Goal: Task Accomplishment & Management: Use online tool/utility

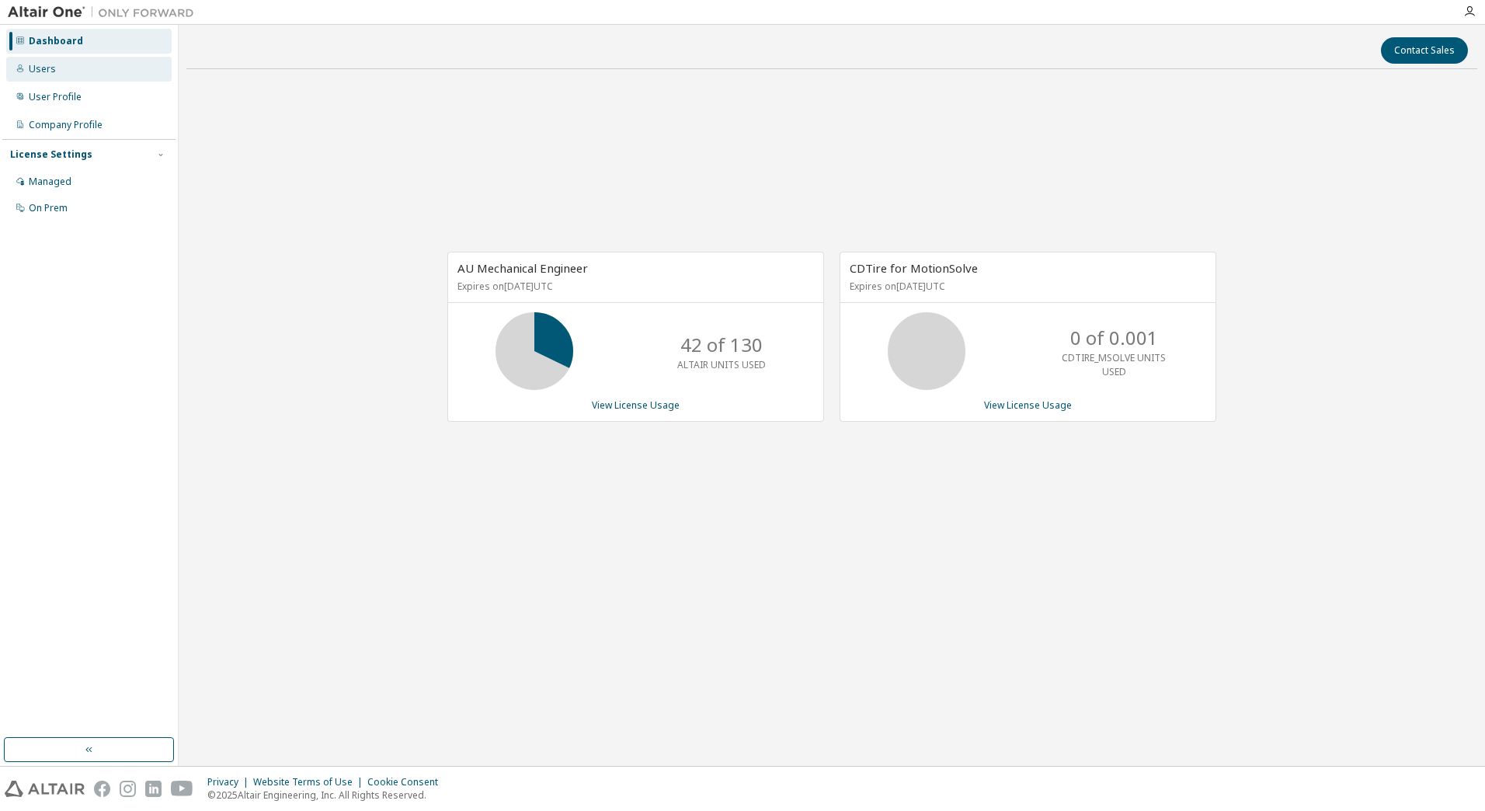
click at [78, 74] on div "Users" at bounding box center [88, 69] width 165 height 25
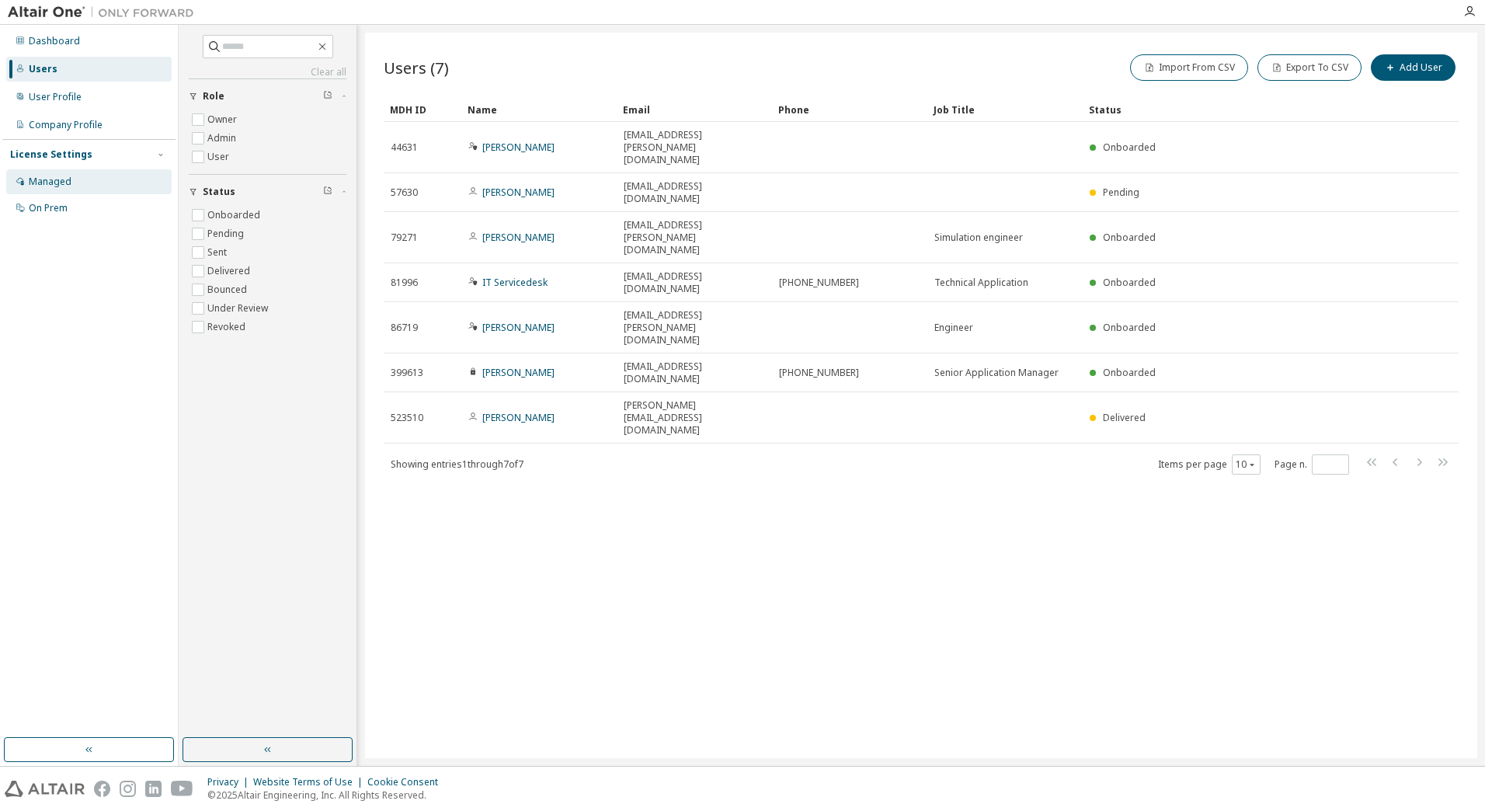
click at [105, 176] on div "Managed" at bounding box center [88, 181] width 165 height 25
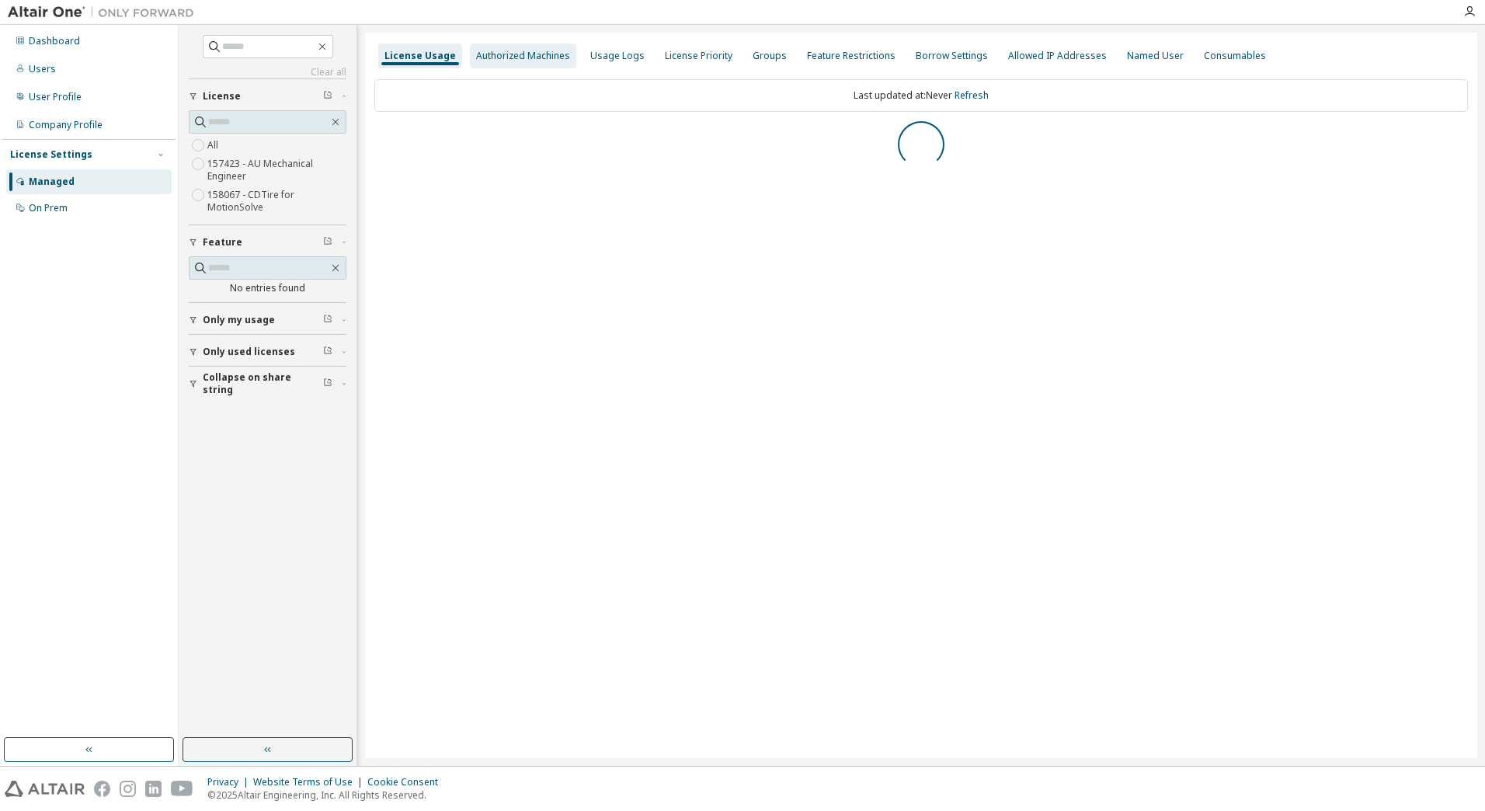
click at [512, 54] on div "Authorized Machines" at bounding box center [523, 56] width 94 height 12
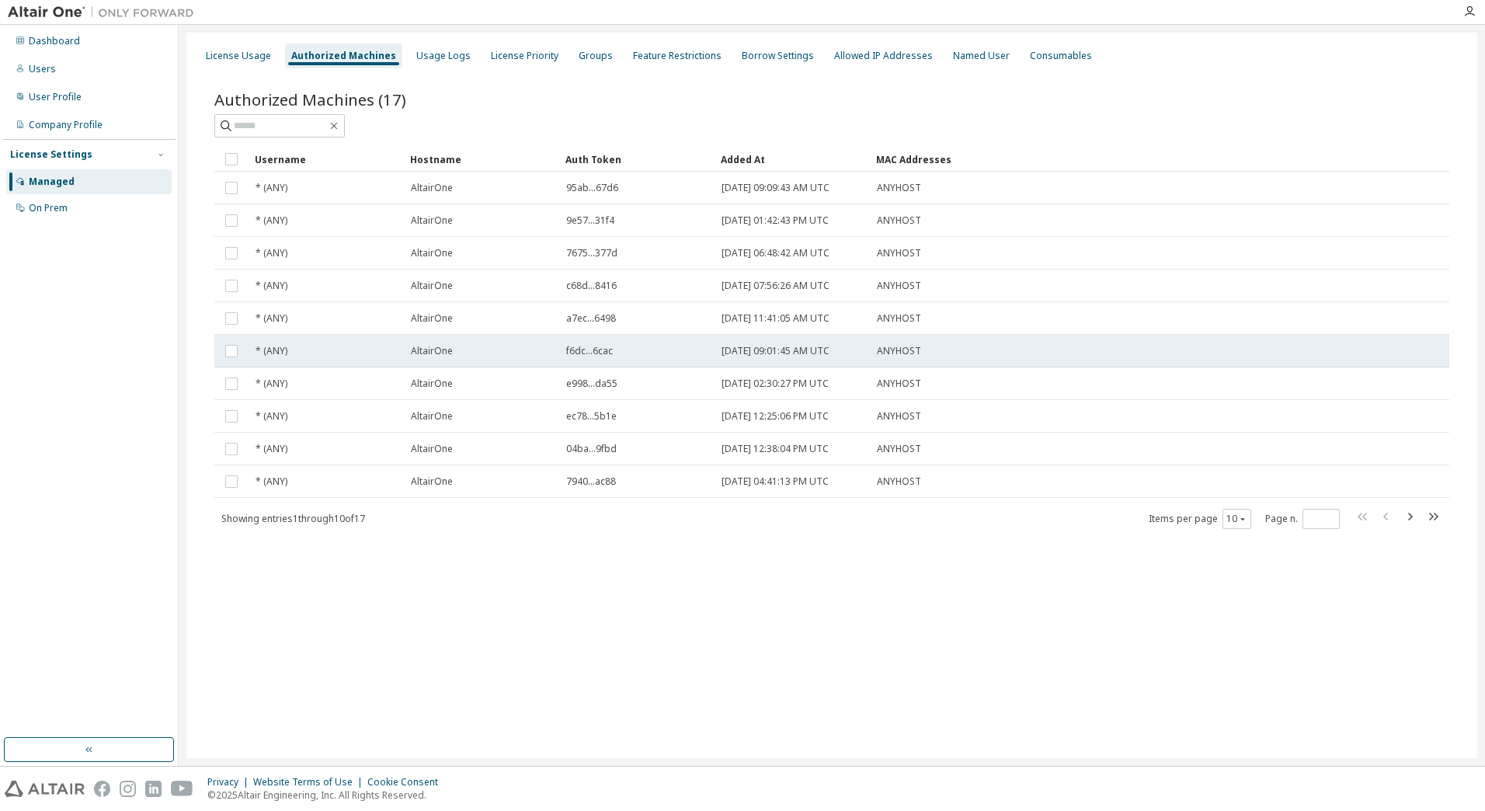
click at [546, 356] on div "AltairOne" at bounding box center [481, 351] width 141 height 12
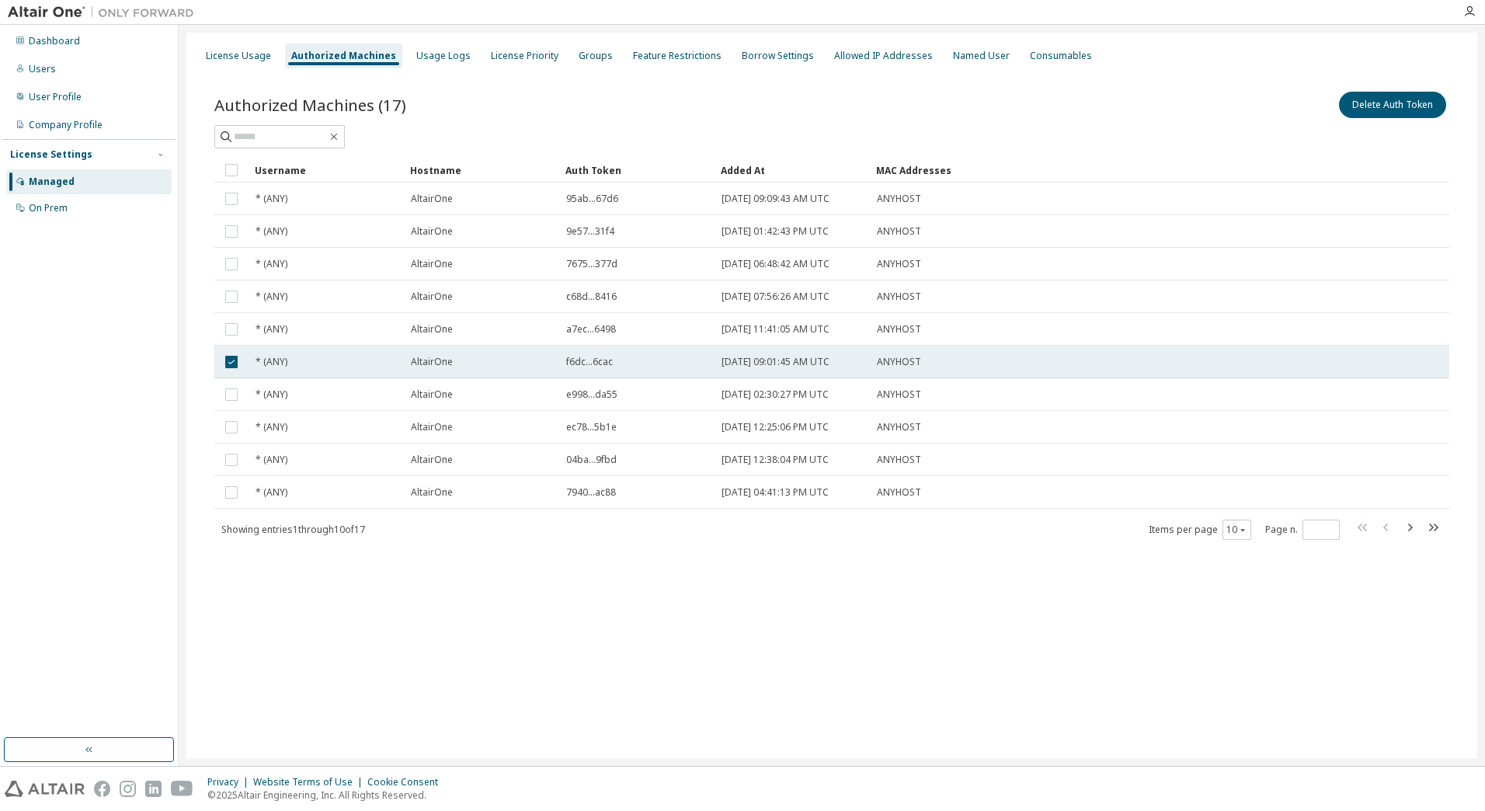
click at [544, 363] on div "AltairOne" at bounding box center [481, 362] width 141 height 12
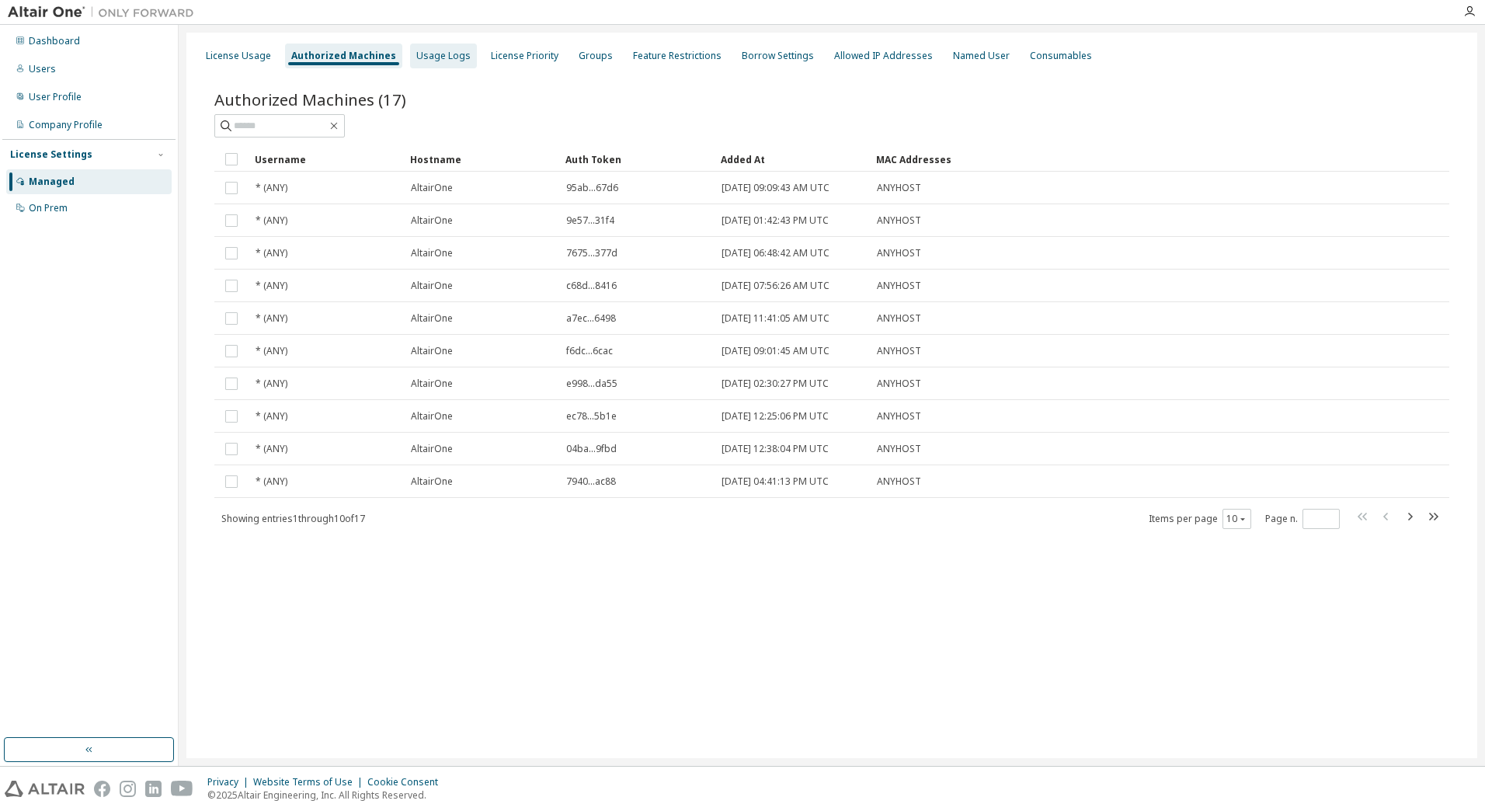
click at [448, 53] on div "Usage Logs" at bounding box center [443, 56] width 54 height 12
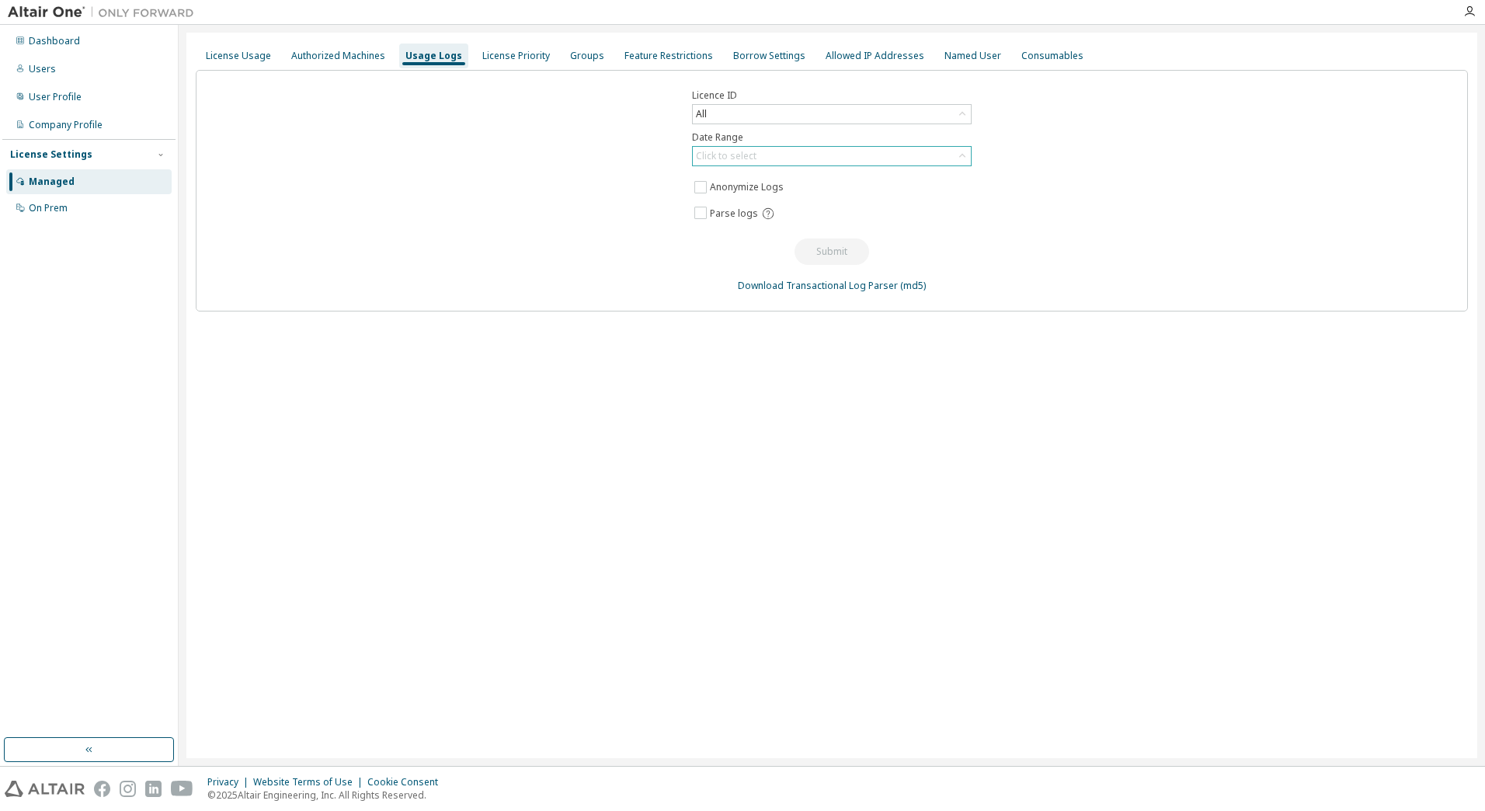
click at [763, 150] on div "Click to select" at bounding box center [832, 156] width 278 height 19
click at [747, 249] on li "Custom Date Range" at bounding box center [830, 240] width 275 height 20
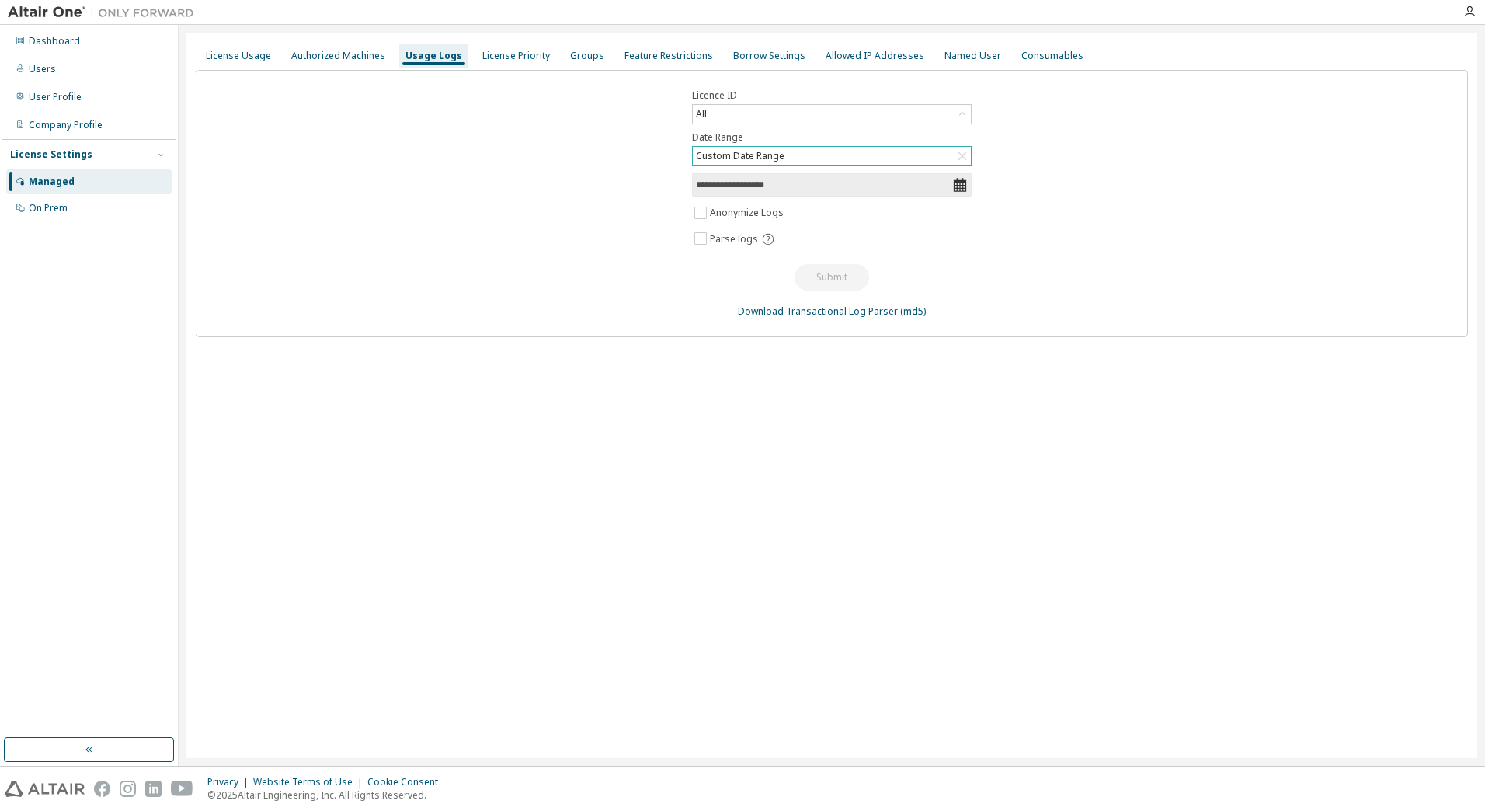
click at [959, 188] on icon at bounding box center [959, 185] width 12 height 14
click at [850, 187] on input "**********" at bounding box center [824, 185] width 256 height 16
select select "*"
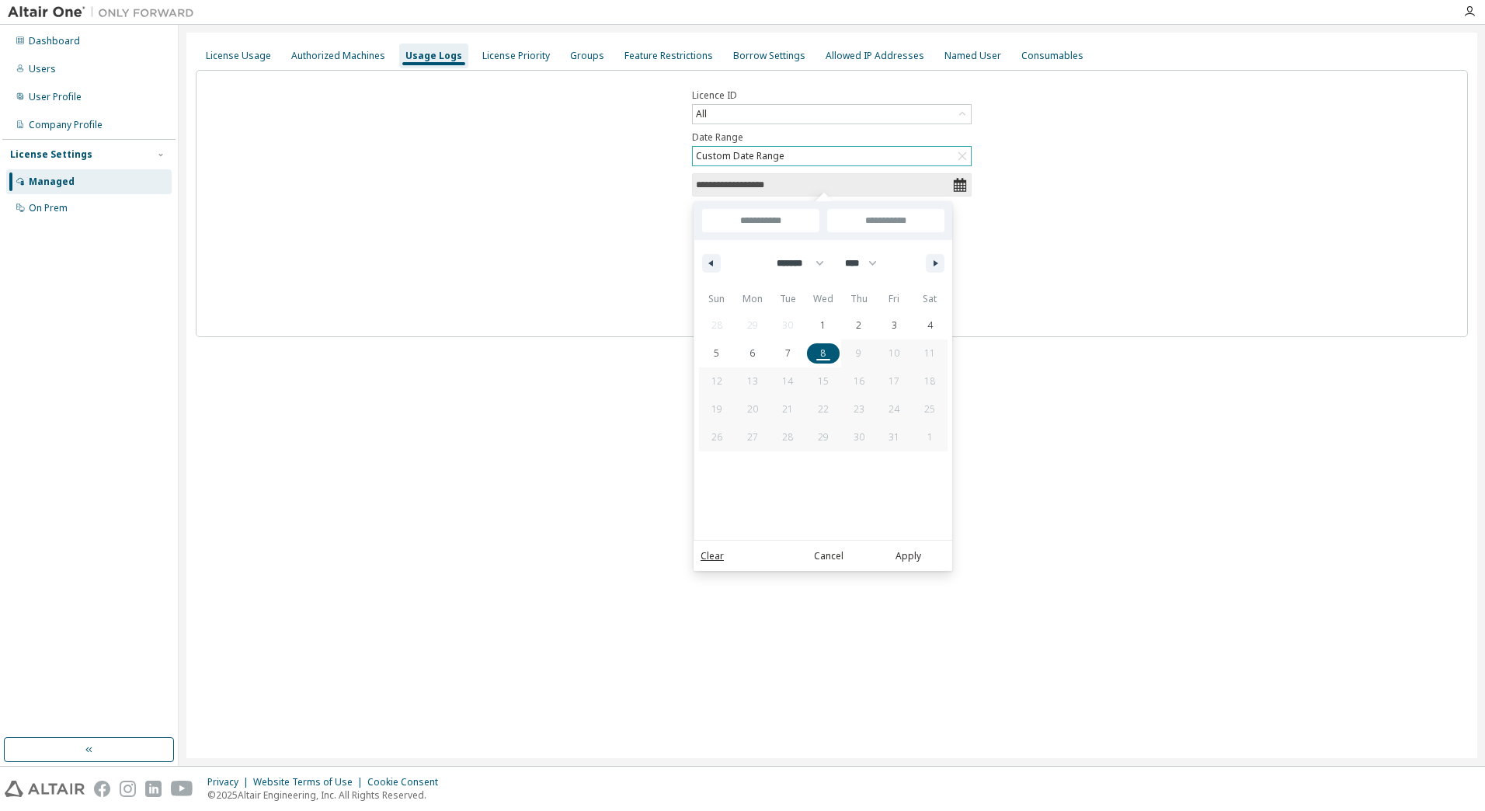
click at [832, 346] on span "8" at bounding box center [823, 353] width 36 height 20
click at [913, 558] on button "Apply" at bounding box center [907, 555] width 75 height 17
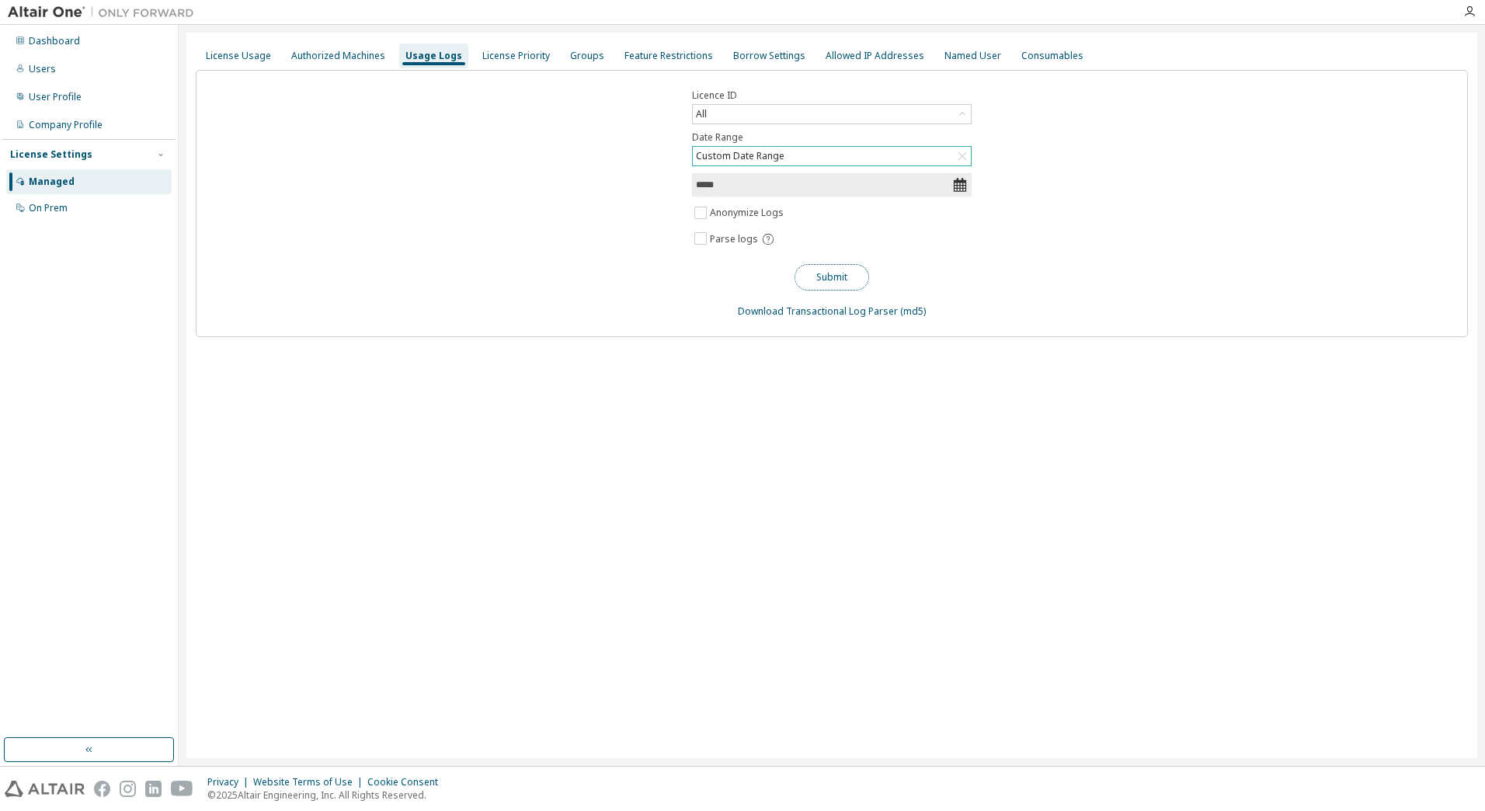
click at [838, 269] on button "Submit" at bounding box center [831, 277] width 75 height 26
click at [723, 110] on div "All" at bounding box center [832, 114] width 278 height 19
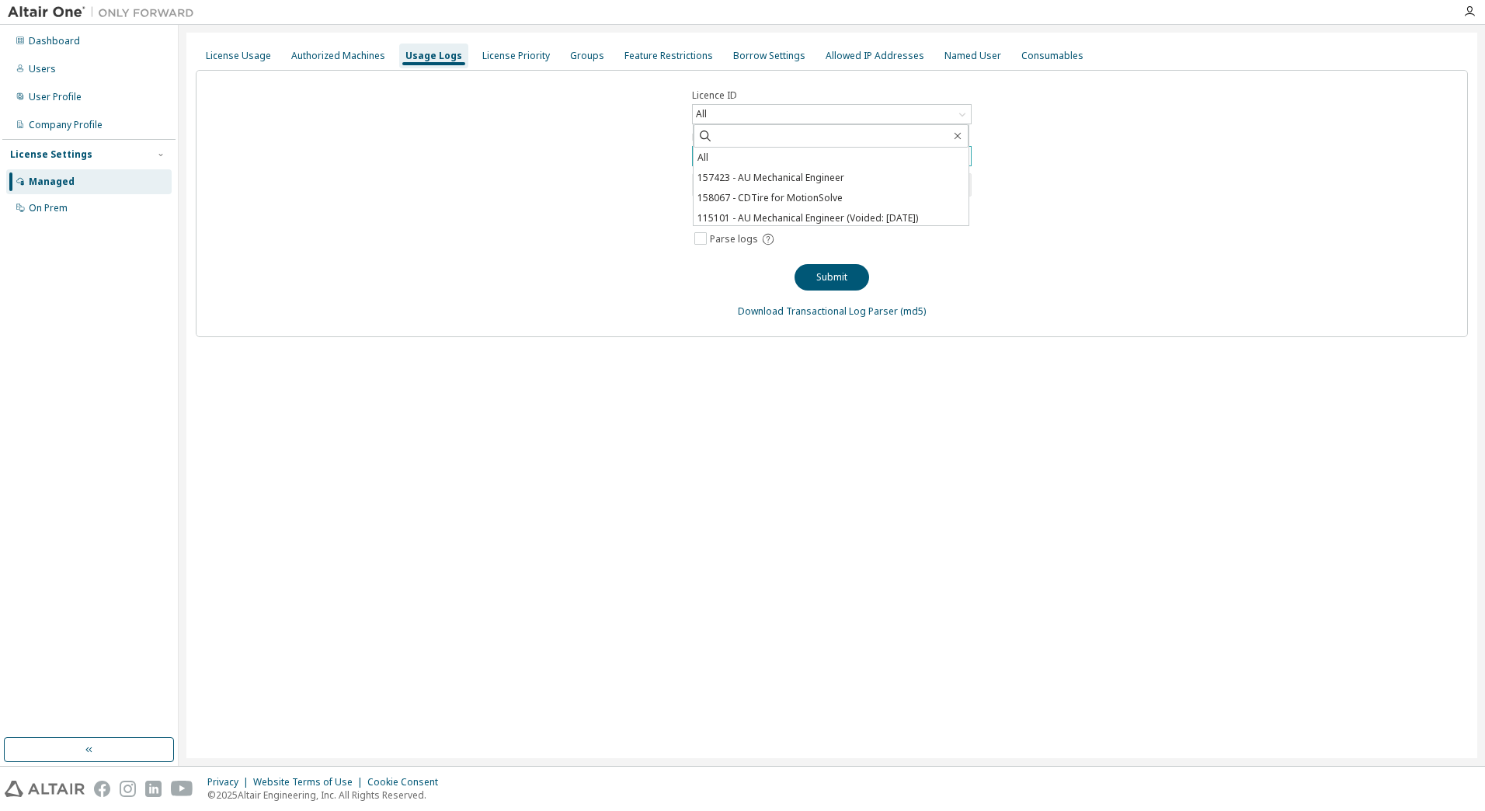
click at [1067, 133] on div "Licence ID All All 157423 - AU Mechanical Engineer 158067 - CDTire for MotionSo…" at bounding box center [832, 203] width 1272 height 267
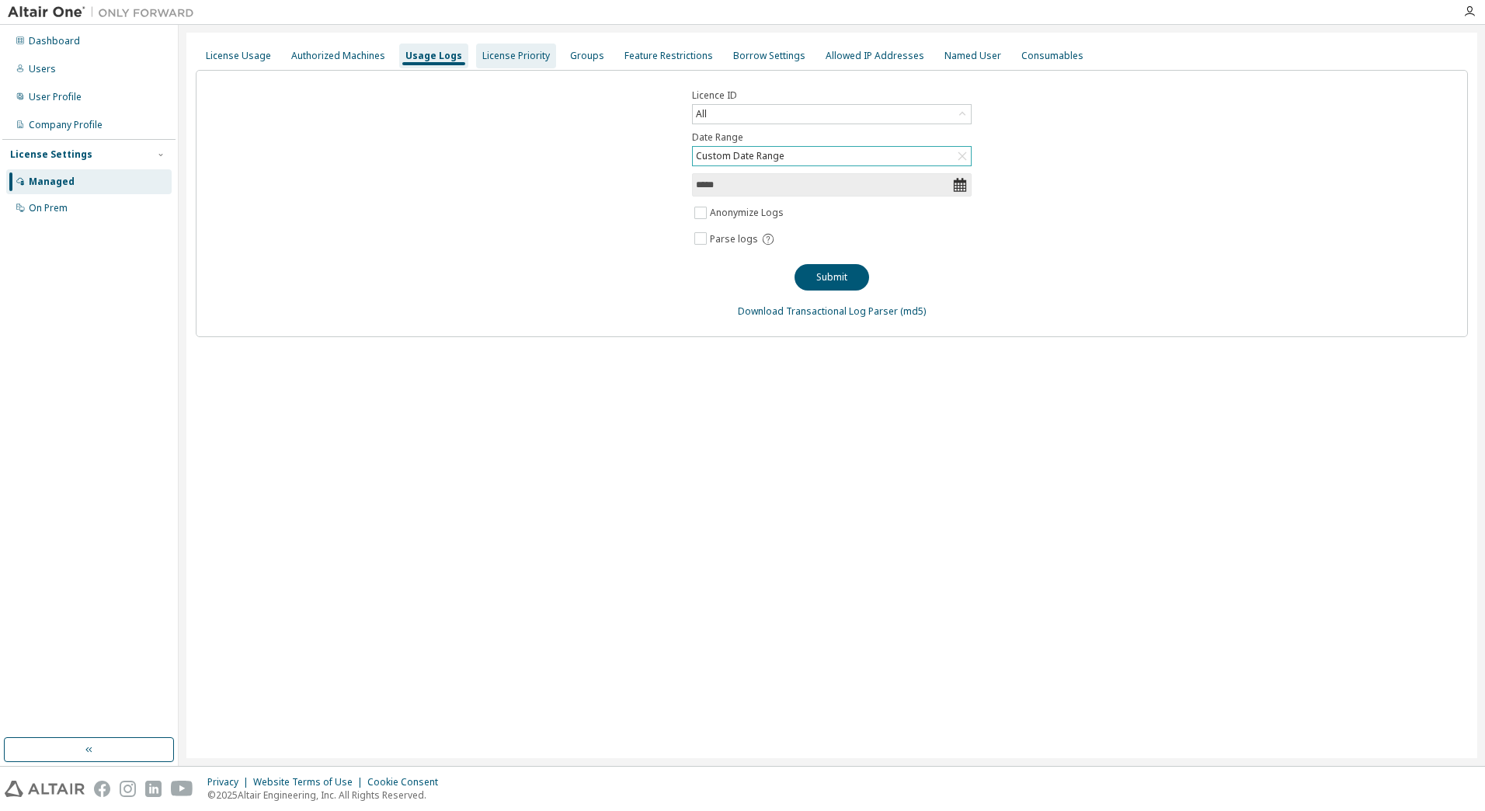
click at [536, 64] on div "License Priority" at bounding box center [516, 55] width 80 height 25
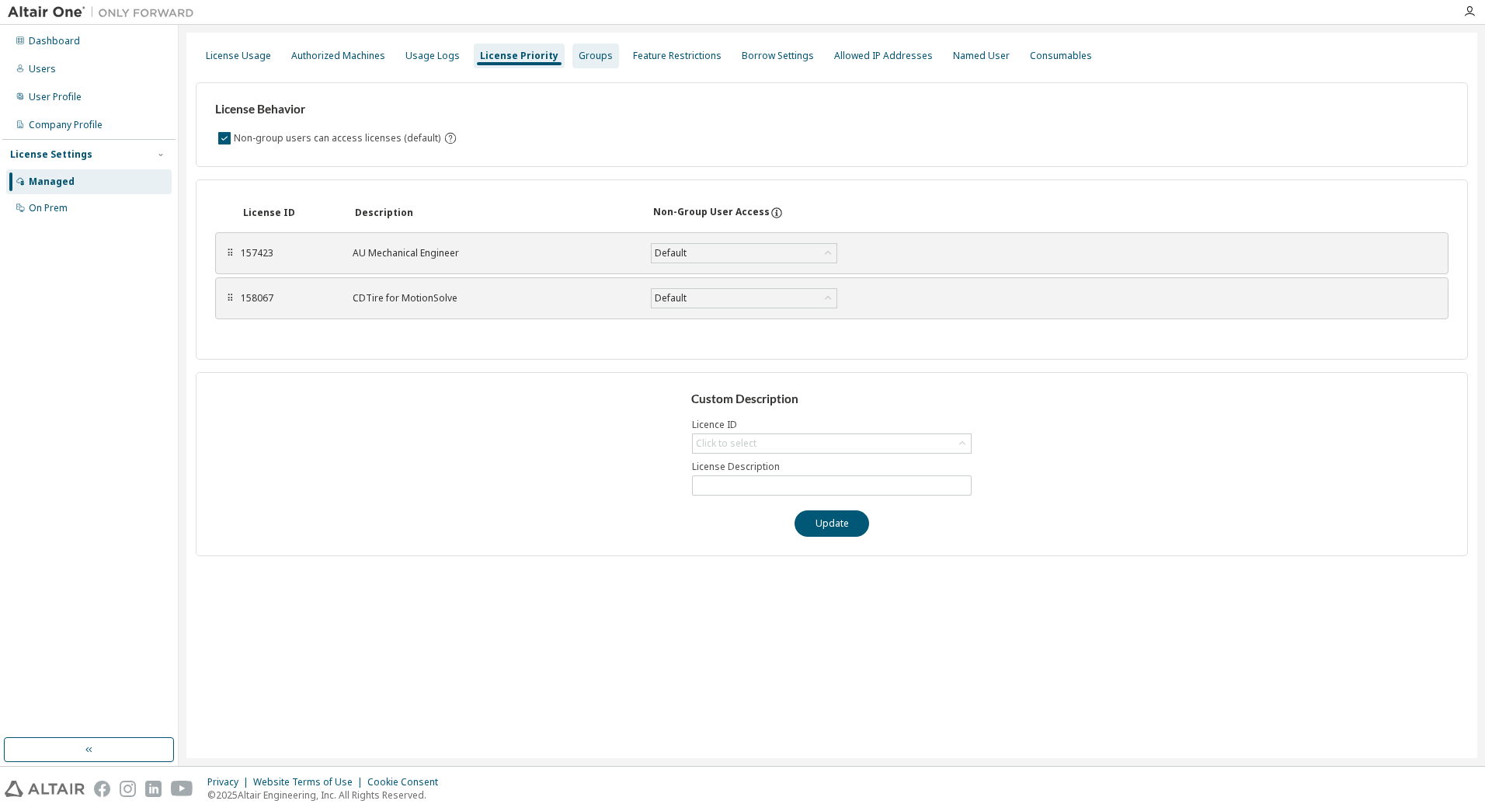
click at [585, 55] on div "Groups" at bounding box center [595, 56] width 34 height 12
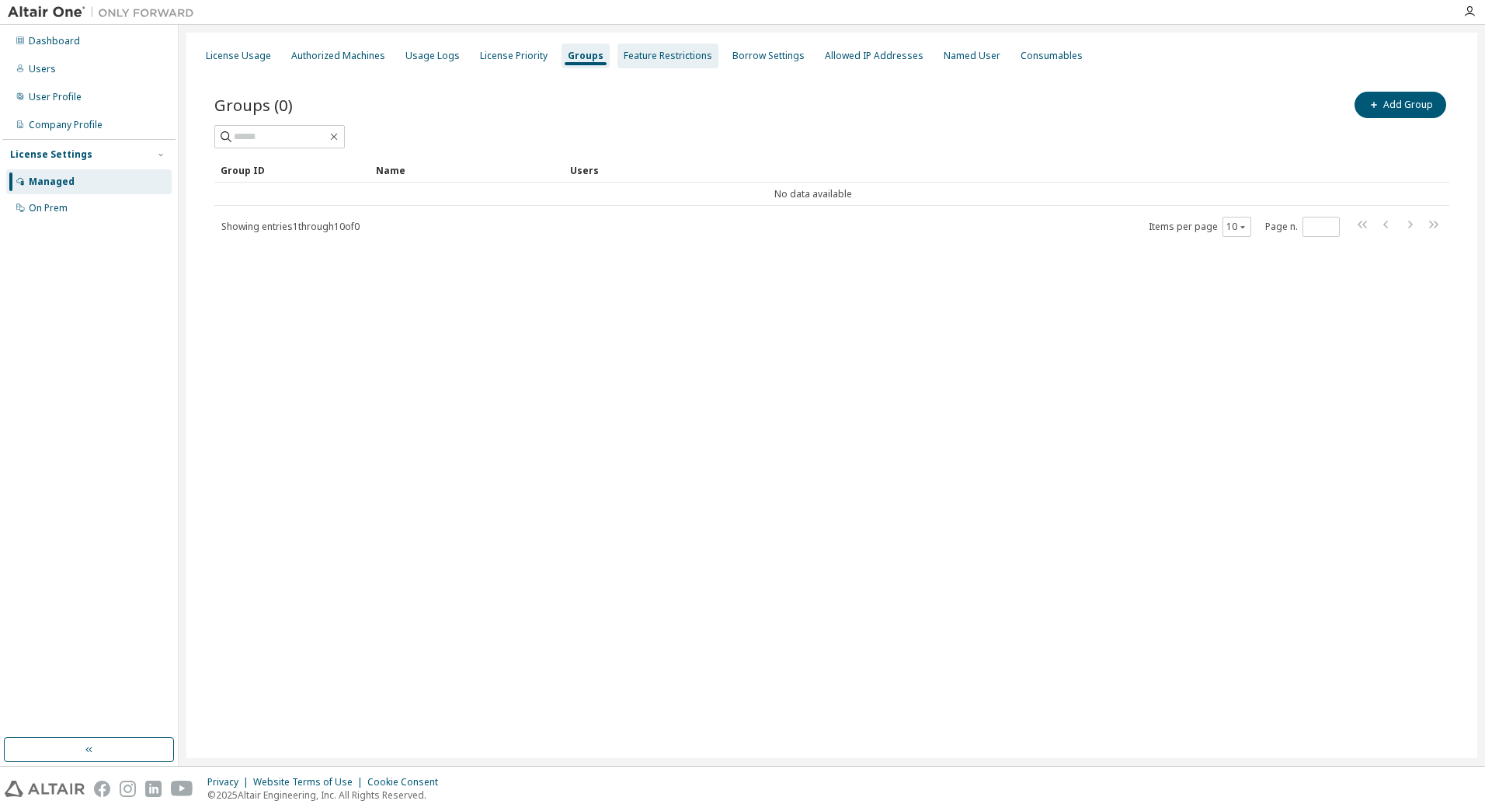
click at [641, 55] on div "Feature Restrictions" at bounding box center [667, 56] width 89 height 12
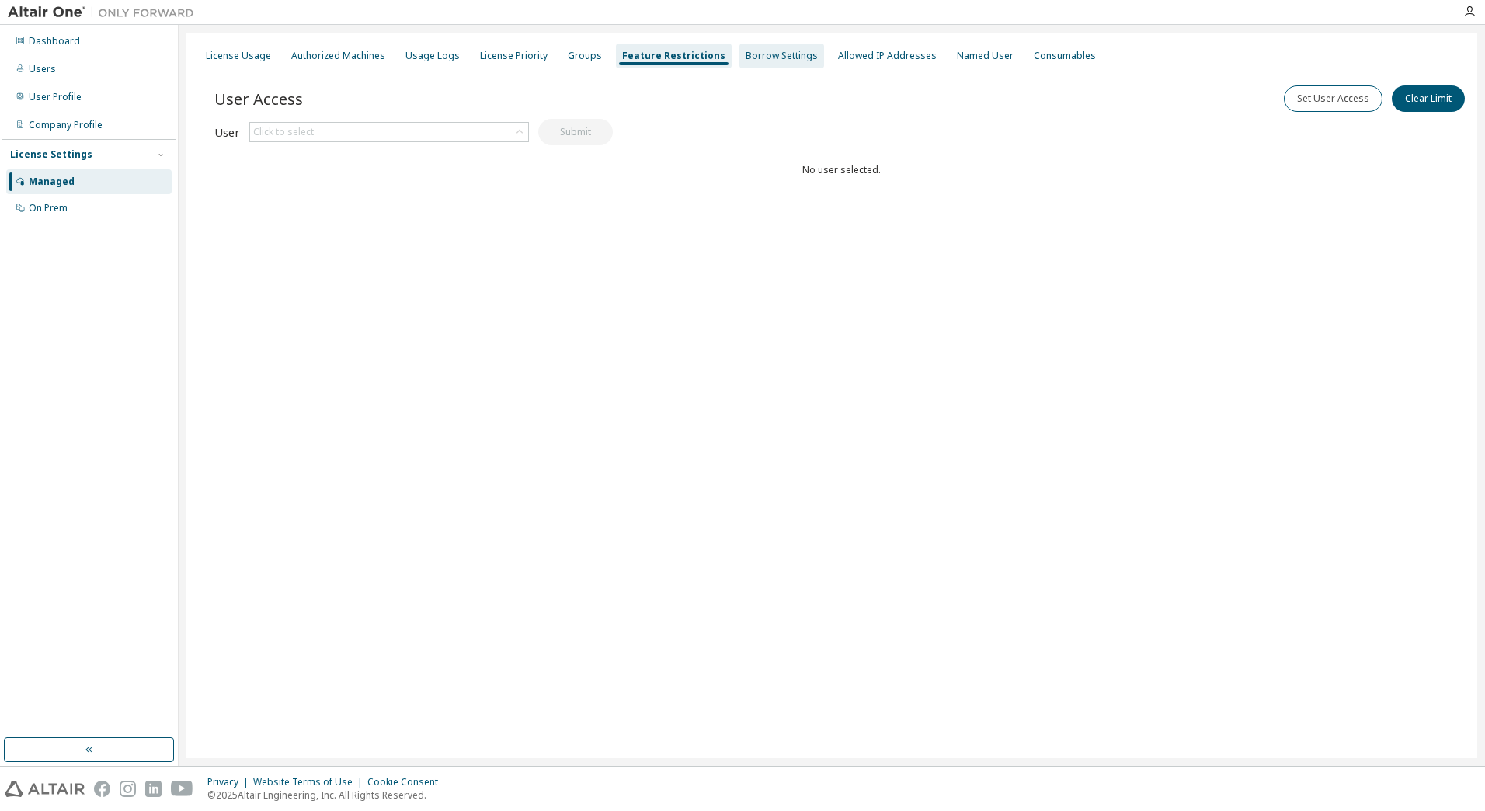
click at [745, 58] on div "Borrow Settings" at bounding box center [781, 56] width 72 height 12
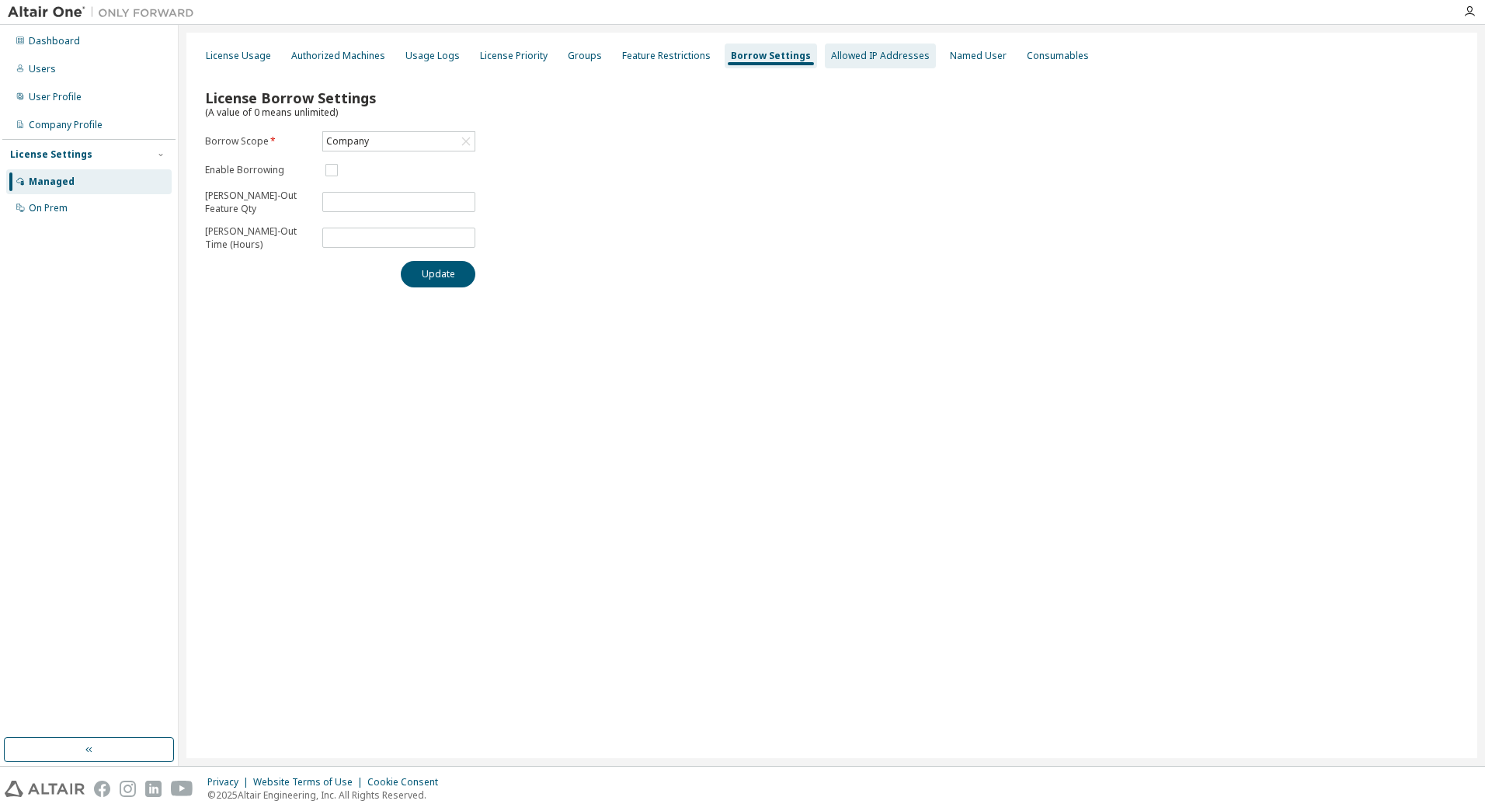
click at [838, 53] on div "Allowed IP Addresses" at bounding box center [880, 56] width 99 height 12
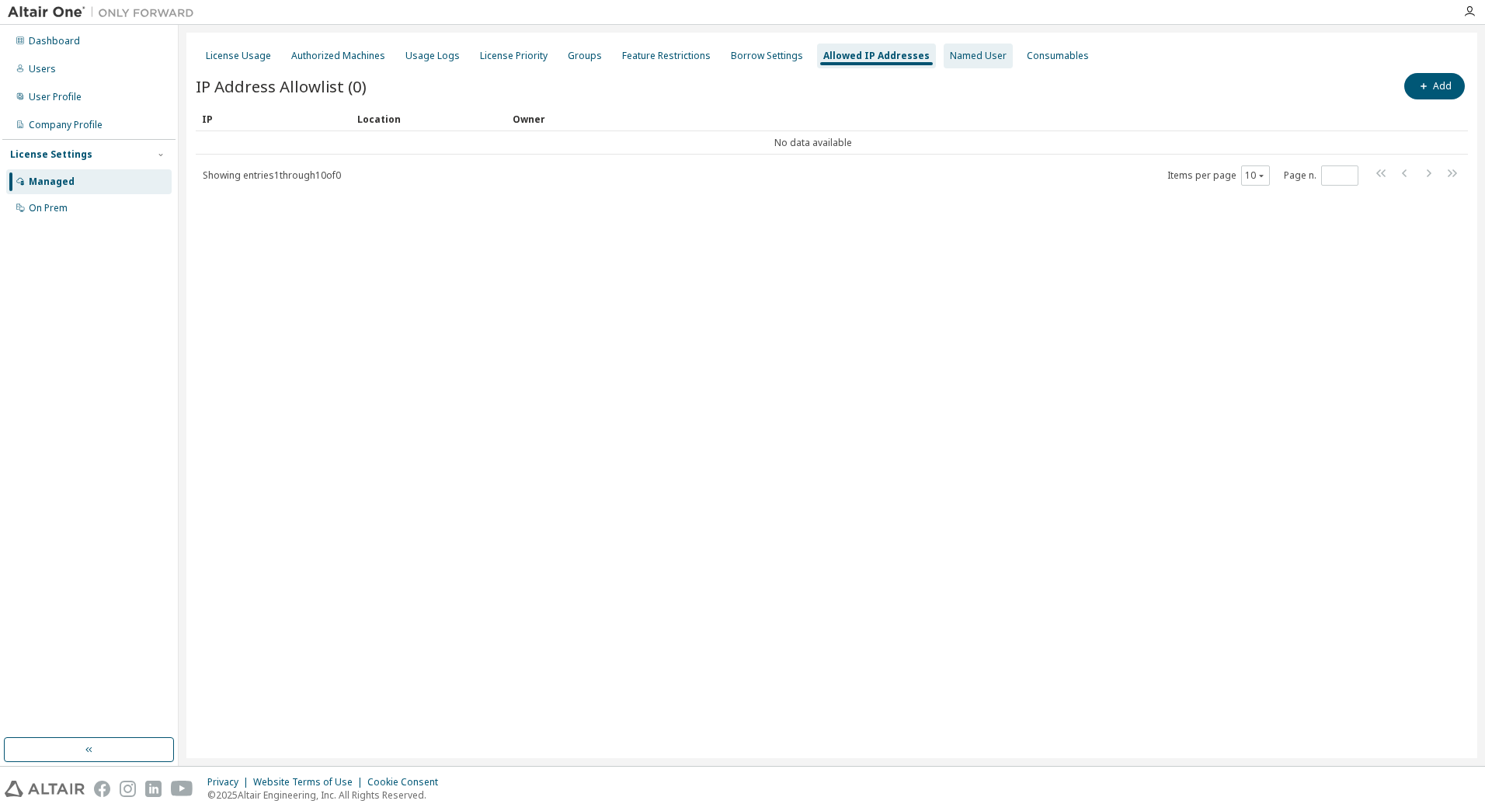
click at [951, 57] on div "Named User" at bounding box center [978, 56] width 57 height 12
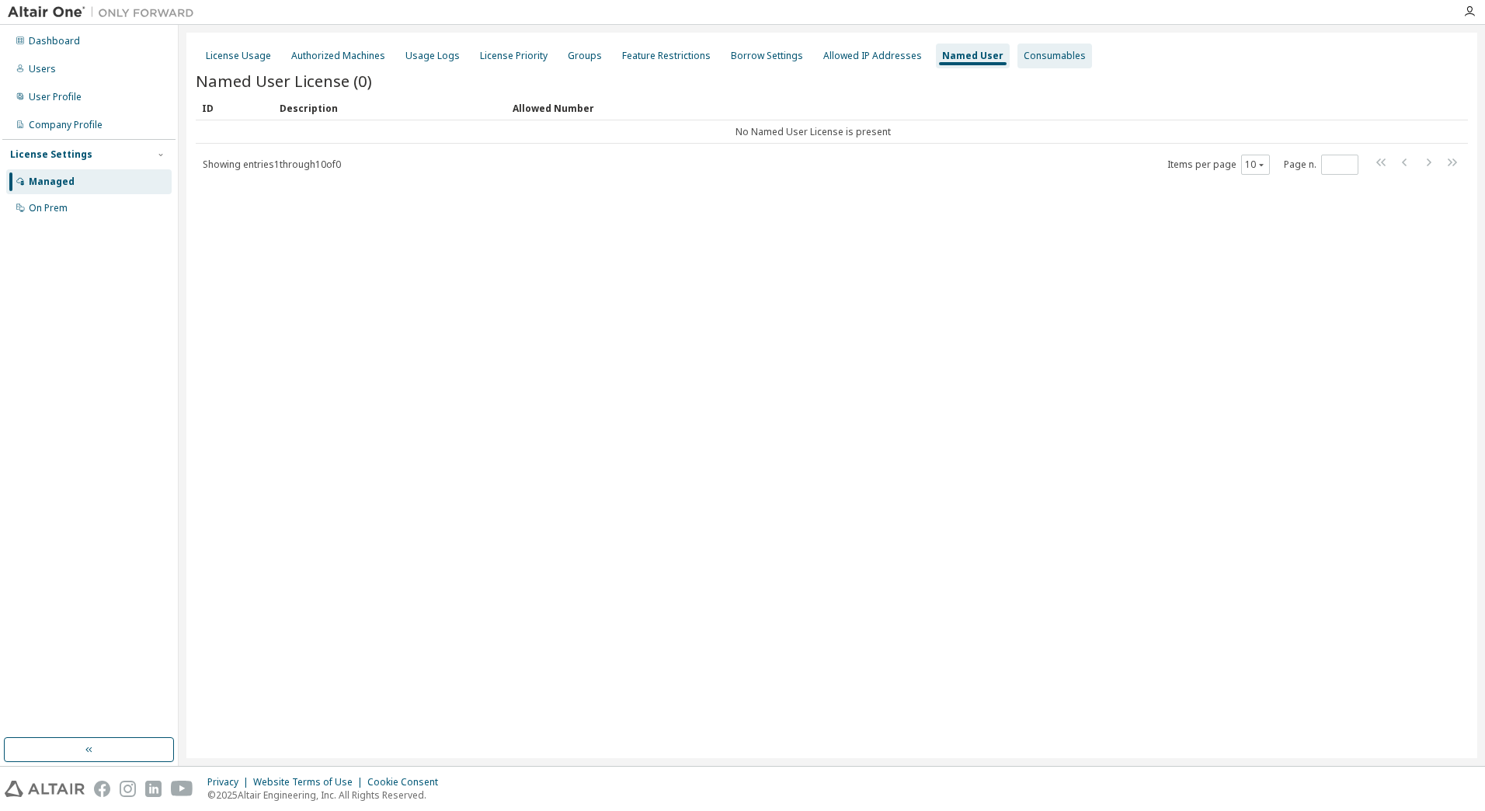
click at [1023, 58] on div "Consumables" at bounding box center [1054, 56] width 62 height 12
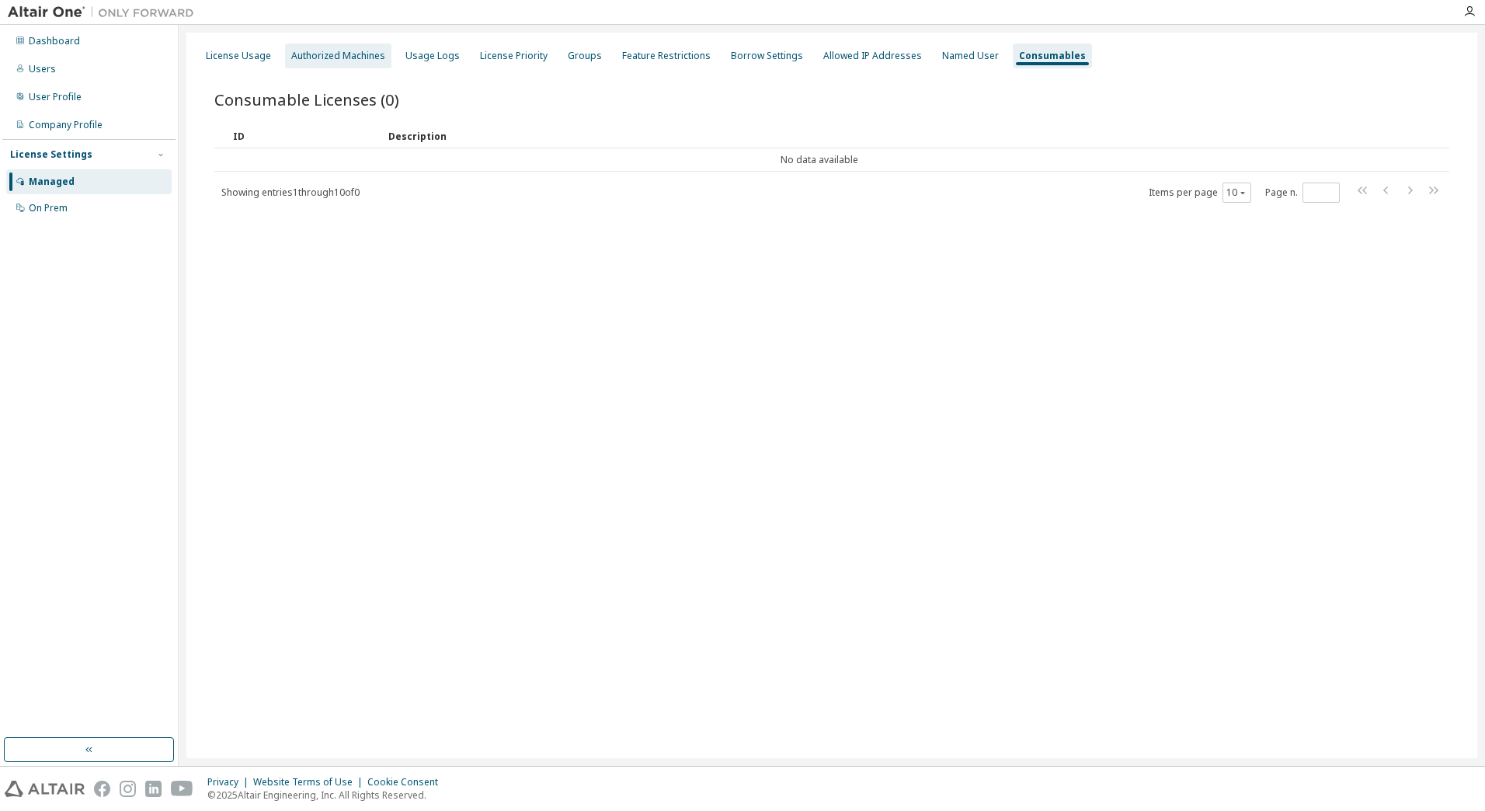
click at [362, 54] on div "Authorized Machines" at bounding box center [338, 56] width 94 height 12
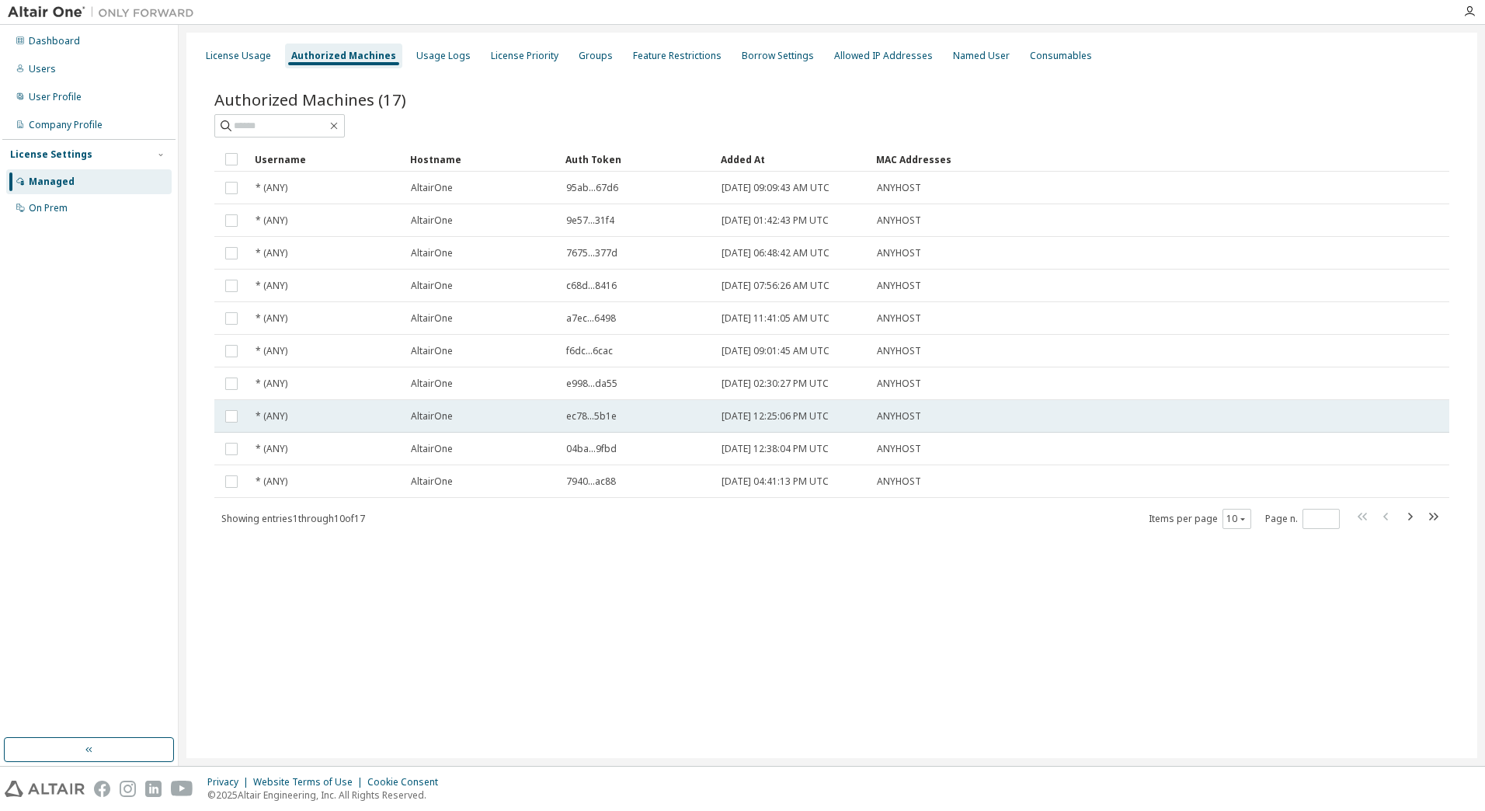
click at [600, 427] on td "ec78...5b1e" at bounding box center [636, 416] width 155 height 33
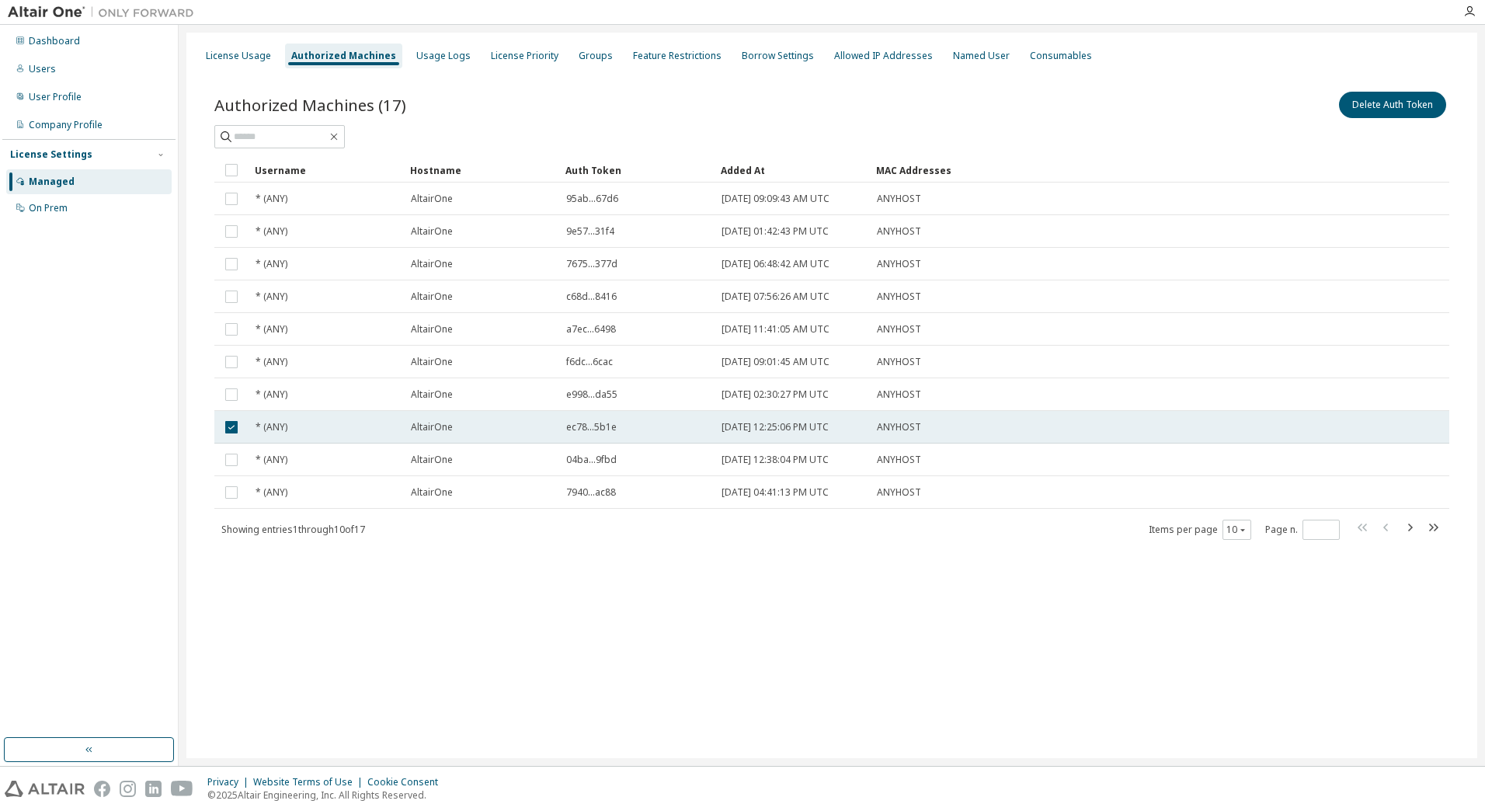
click at [596, 422] on span "ec78...5b1e" at bounding box center [591, 427] width 50 height 12
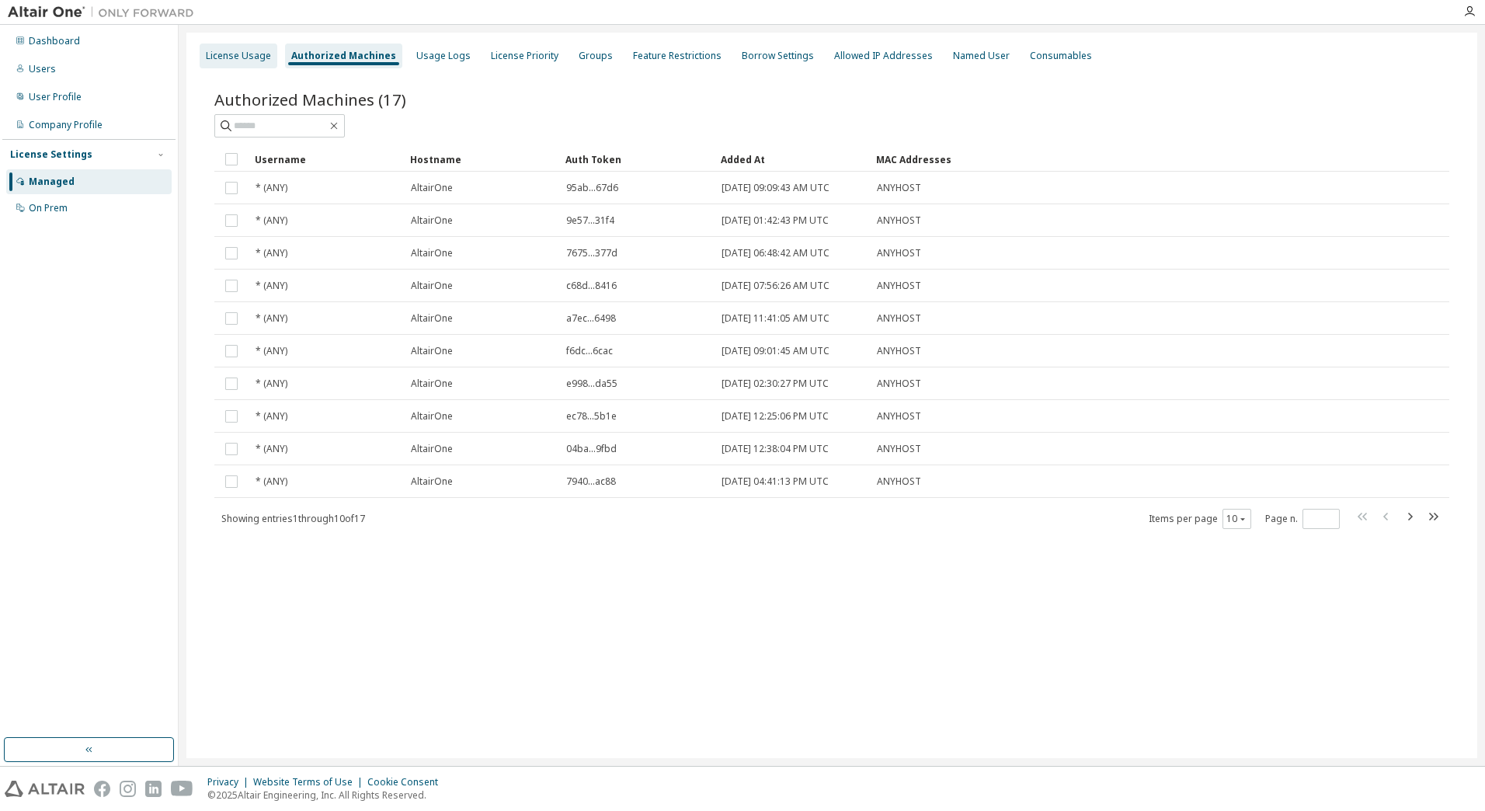
click at [244, 60] on div "License Usage" at bounding box center [238, 56] width 65 height 12
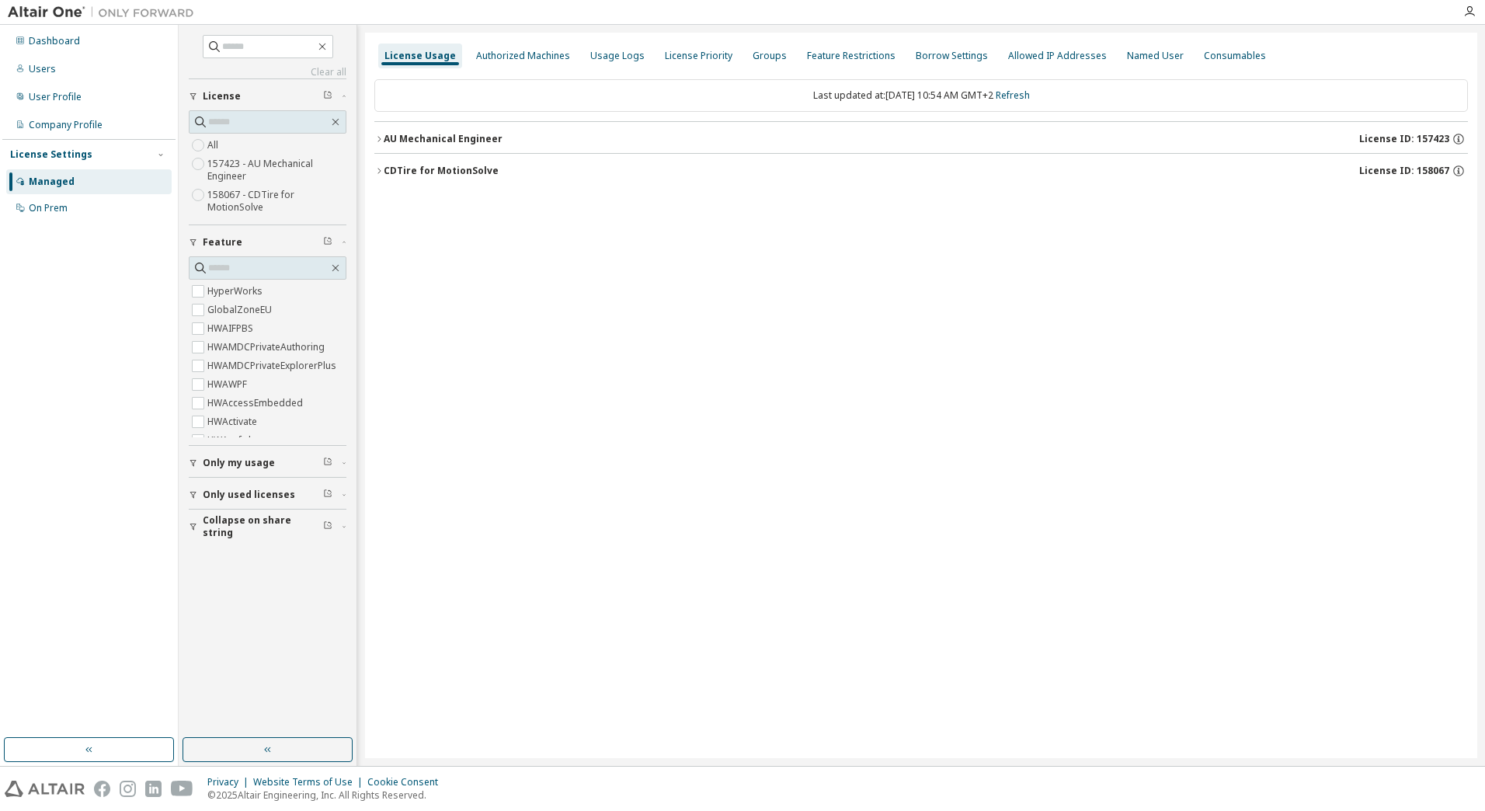
click at [377, 137] on icon "button" at bounding box center [378, 138] width 9 height 9
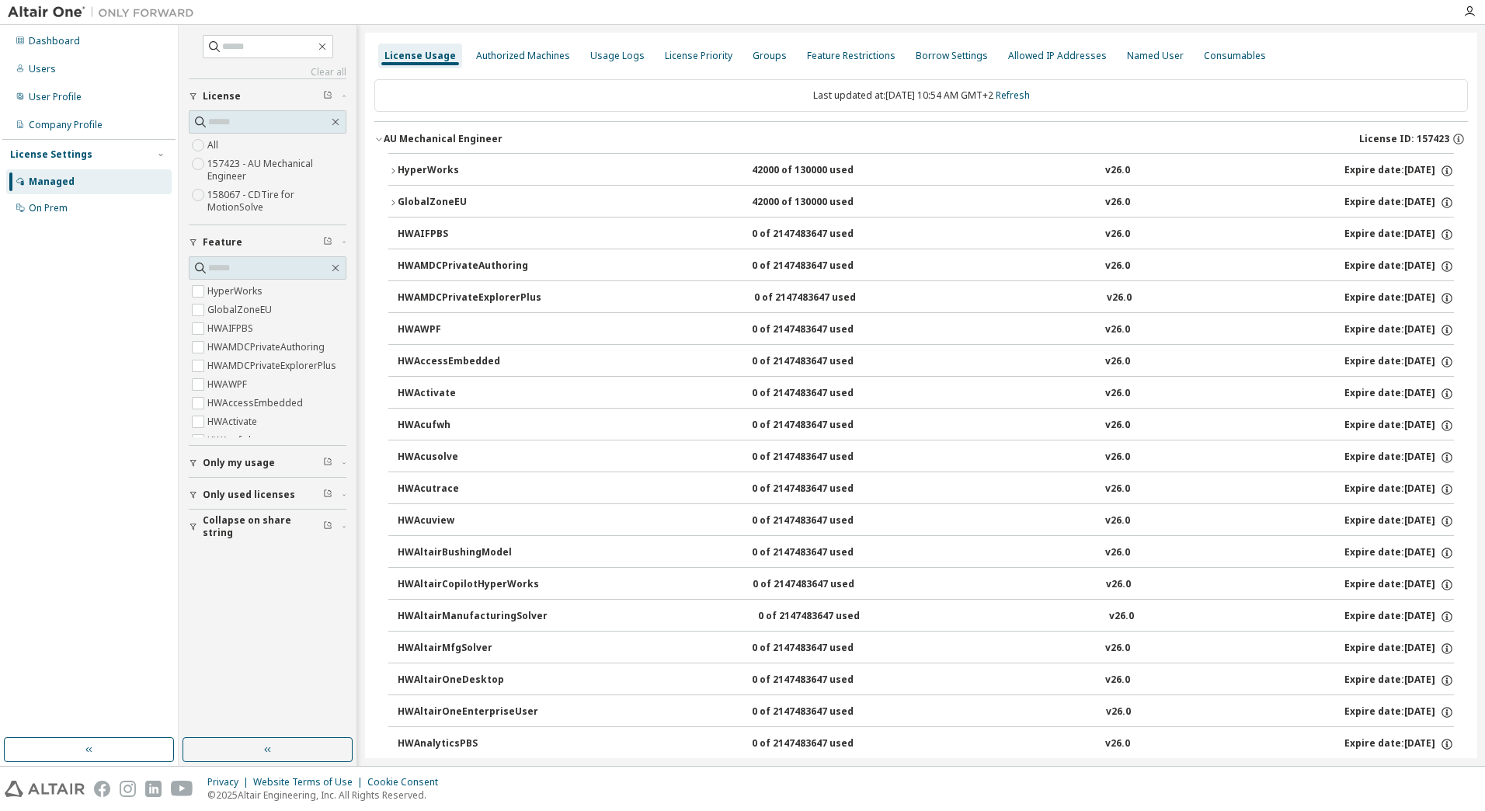
click at [379, 134] on icon "button" at bounding box center [378, 138] width 9 height 9
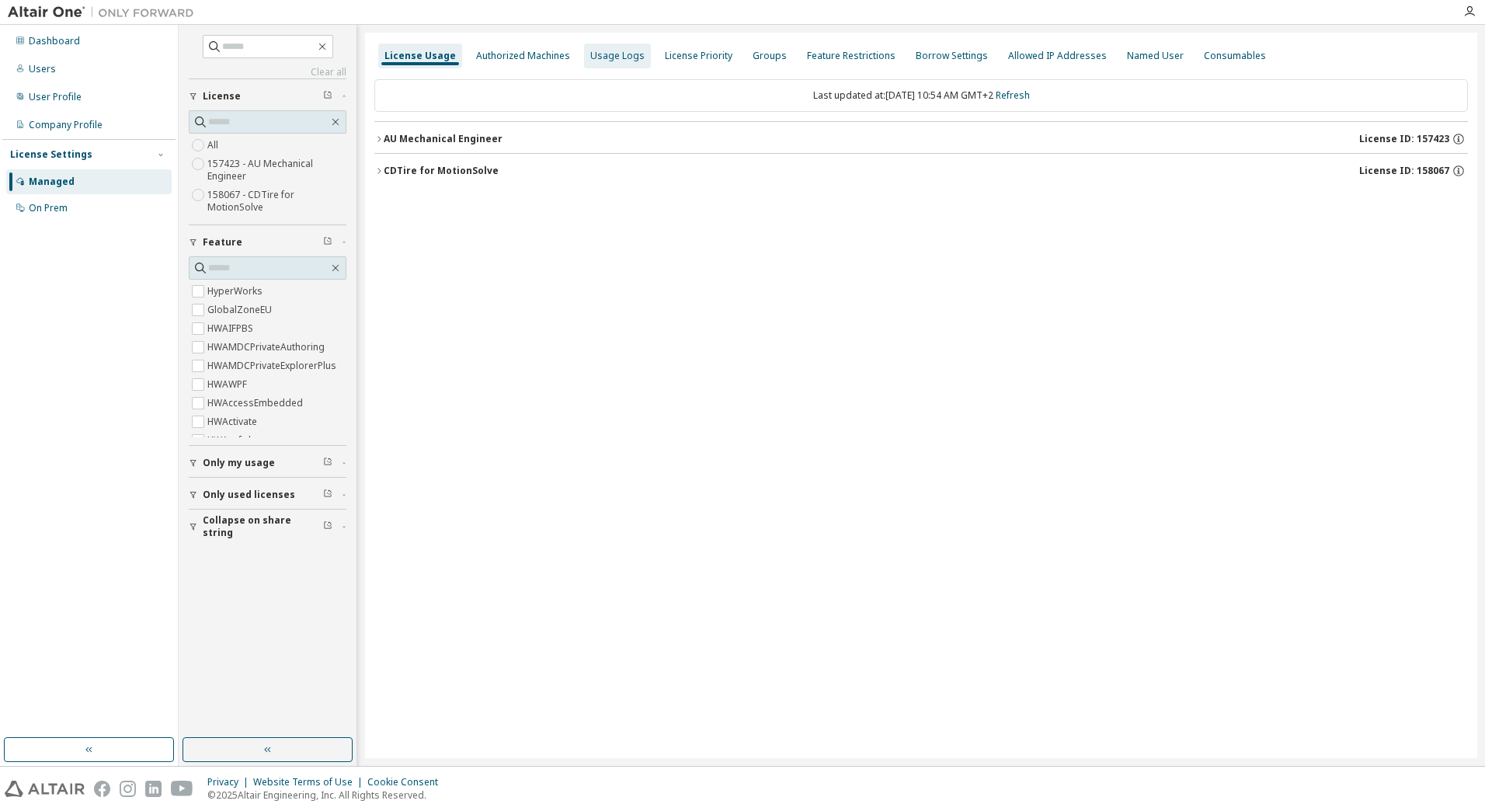
click at [602, 51] on div "Usage Logs" at bounding box center [617, 56] width 54 height 12
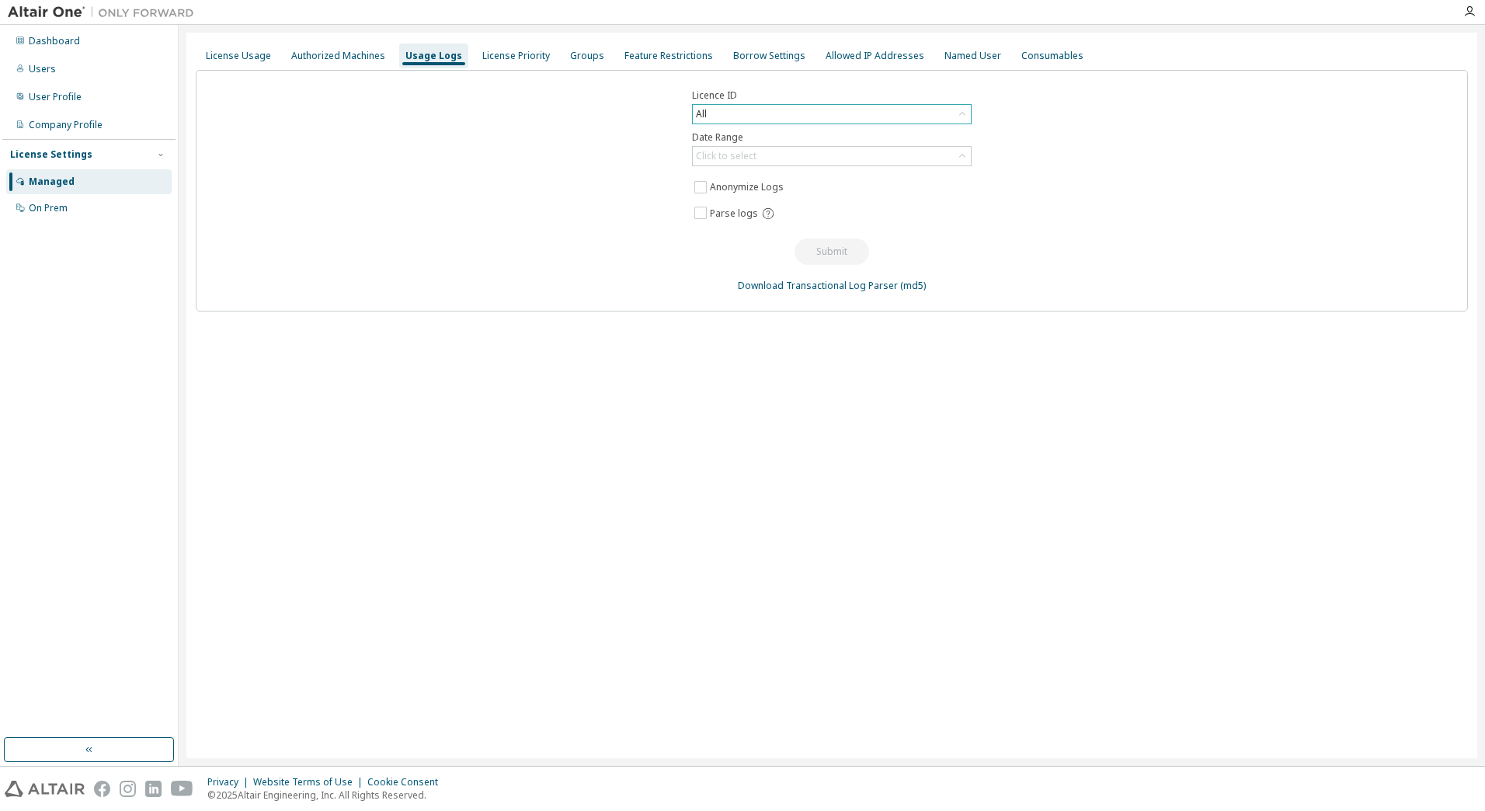
click at [785, 114] on div "All" at bounding box center [832, 114] width 278 height 19
click at [785, 151] on div "Click to select" at bounding box center [832, 156] width 278 height 19
click at [745, 235] on li "Custom Date Range" at bounding box center [830, 240] width 275 height 20
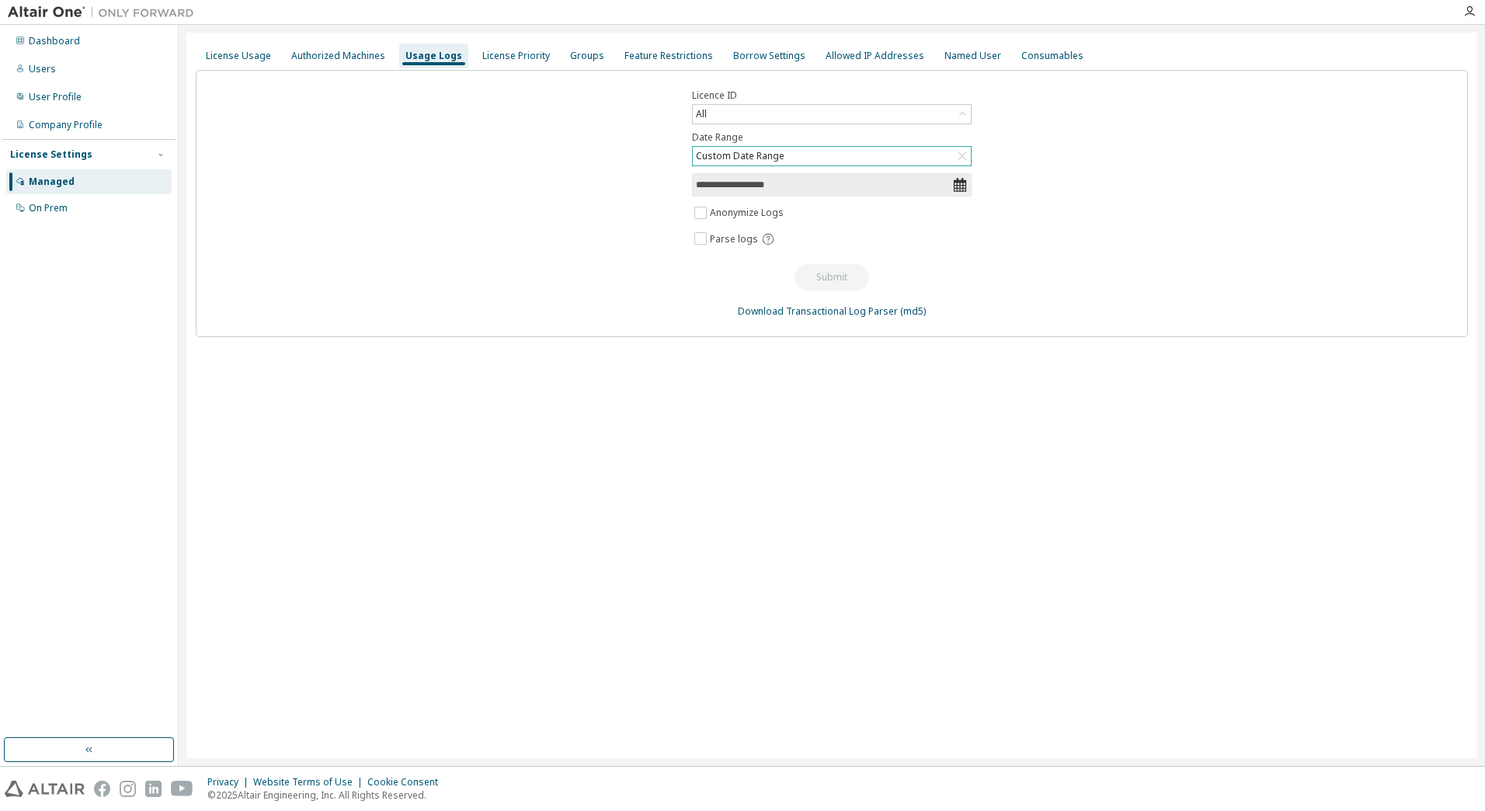
click at [964, 175] on span "**********" at bounding box center [832, 184] width 280 height 23
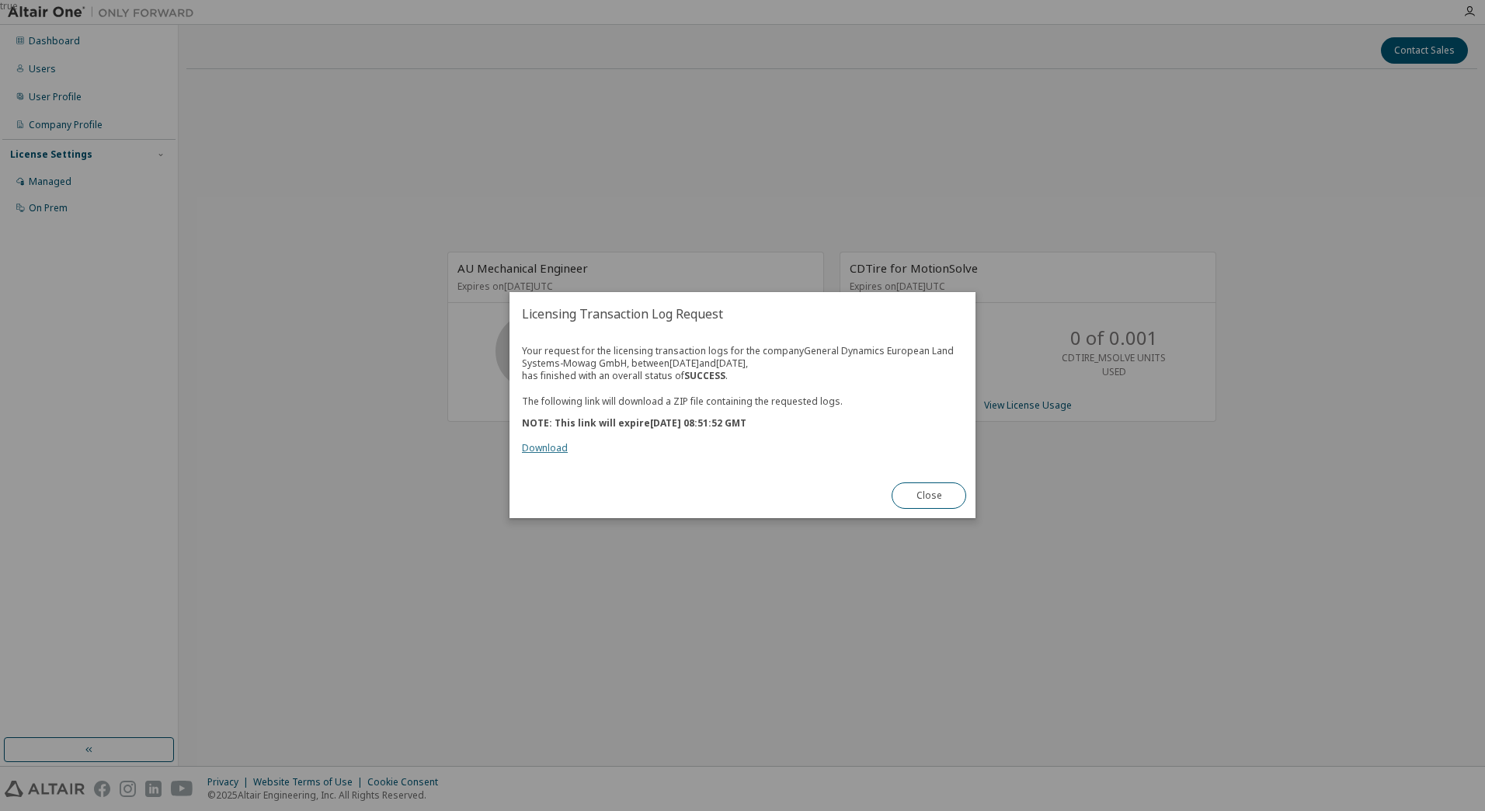
click at [543, 446] on link "Download" at bounding box center [545, 448] width 46 height 13
click at [940, 488] on button "Close" at bounding box center [928, 496] width 75 height 26
